Goal: Feedback & Contribution: Leave review/rating

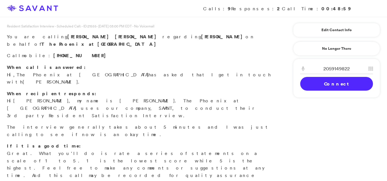
click at [339, 83] on link "Connect" at bounding box center [336, 84] width 73 height 14
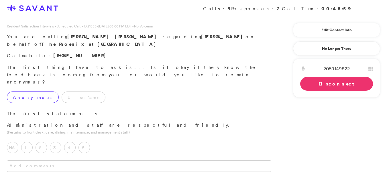
click at [21, 92] on label "Anonymous" at bounding box center [33, 97] width 52 height 11
click at [66, 142] on label "4" at bounding box center [69, 147] width 11 height 11
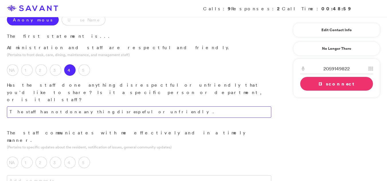
scroll to position [82, 0]
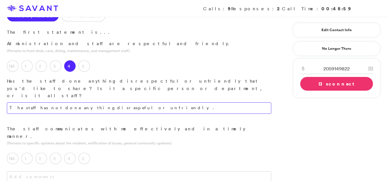
click at [133, 102] on textarea "The staff has not done anything disrespeful or unfriendly." at bounding box center [139, 107] width 264 height 11
type textarea "The staff has not engaged in any disrespectful or unfriendly behavior."
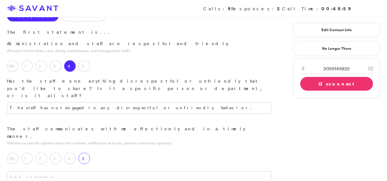
click at [85, 153] on label "5" at bounding box center [83, 158] width 11 height 11
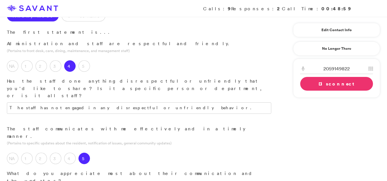
drag, startPoint x: 72, startPoint y: 147, endPoint x: 58, endPoint y: 153, distance: 14.6
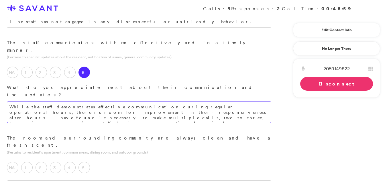
scroll to position [172, 0]
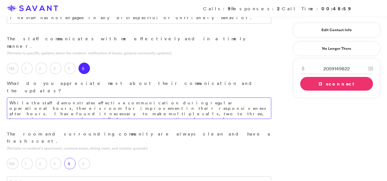
type textarea "While the staff demonstrates effective communication during regular operational…"
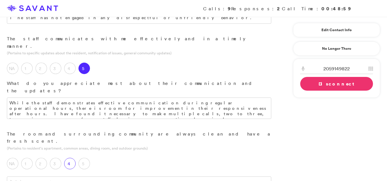
click at [70, 158] on label "4" at bounding box center [69, 163] width 11 height 11
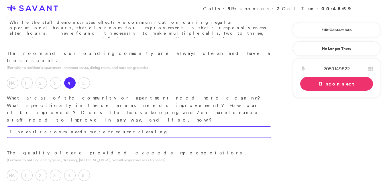
scroll to position [258, 0]
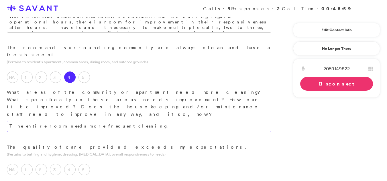
type textarea "The entire room needs more frequent cleaning."
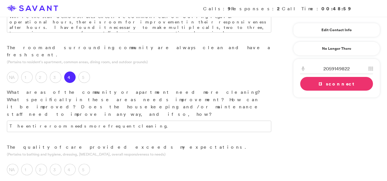
click at [84, 164] on label "5" at bounding box center [83, 169] width 11 height 11
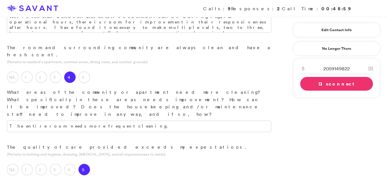
scroll to position [333, 0]
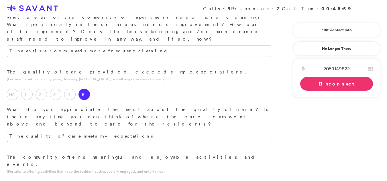
type textarea "The quality of care meets my expectations."
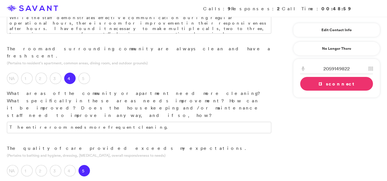
scroll to position [238, 0]
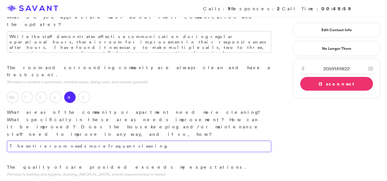
click at [108, 141] on textarea "The entire room needs more frequent cleaning." at bounding box center [139, 146] width 264 height 11
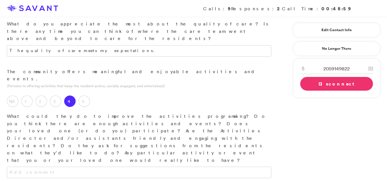
scroll to position [441, 0]
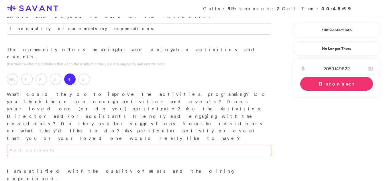
type textarea "The resident's room requires more frequent cleaning attention."
click at [53, 145] on textarea at bounding box center [139, 150] width 264 height 11
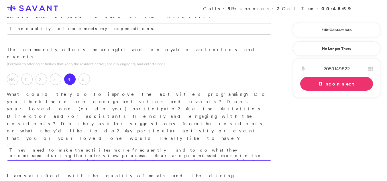
click at [187, 145] on textarea "They need to make the actiites more frequently and to do what they promissed du…" at bounding box center [139, 153] width 264 height 16
type textarea "The community should increase the frequency of activities and fulfill the commi…"
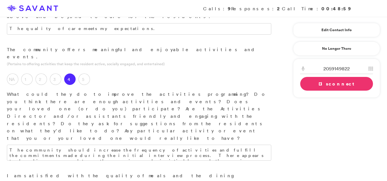
type textarea "I am unable to ascertain the quality of the meals, as my loved one has not expr…"
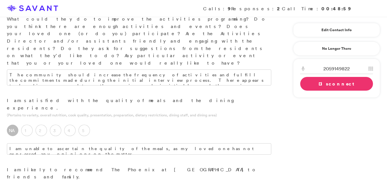
scroll to position [525, 0]
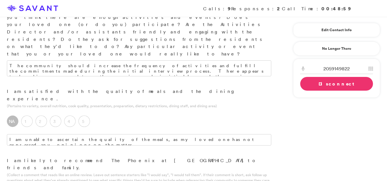
type textarea "The community did not fully deliver on the promises made during the initial int…"
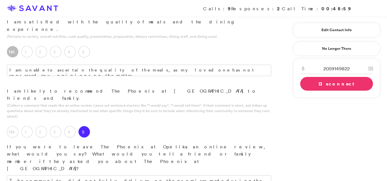
scroll to position [597, 0]
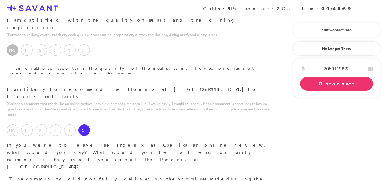
type textarea "The community's location is quite desirable."
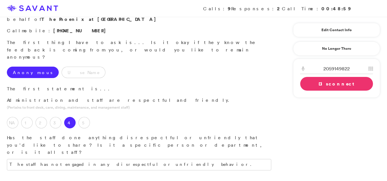
scroll to position [0, 0]
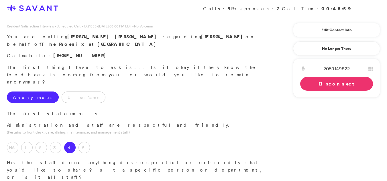
click at [322, 88] on link "Disconnect" at bounding box center [336, 84] width 73 height 14
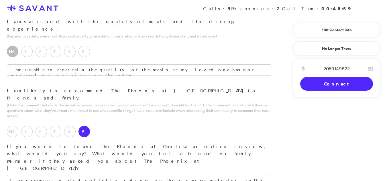
scroll to position [586, 0]
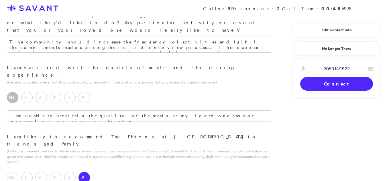
scroll to position [727, 0]
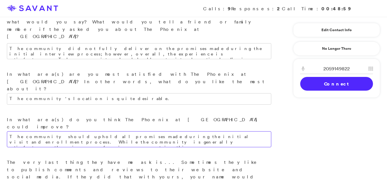
type textarea "The community should uphold all promises made during the initial visit and enro…"
